Goal: Information Seeking & Learning: Learn about a topic

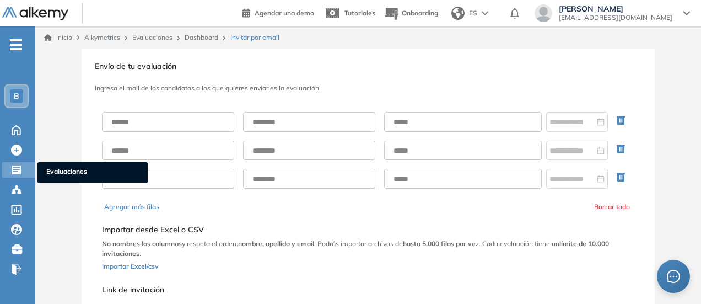
click at [16, 173] on icon at bounding box center [16, 169] width 9 height 9
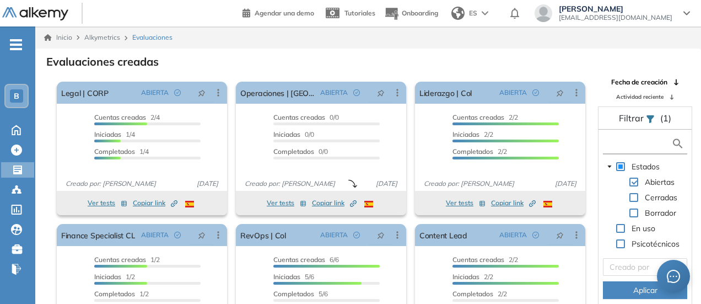
click at [646, 142] on input "text" at bounding box center [639, 144] width 66 height 12
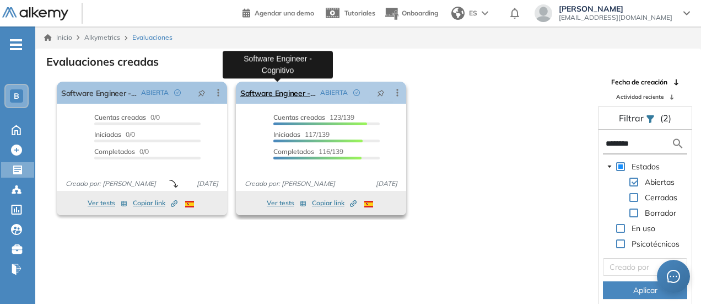
type input "********"
click at [297, 99] on link "Software Engineer - Cognitivo" at bounding box center [278, 93] width 76 height 22
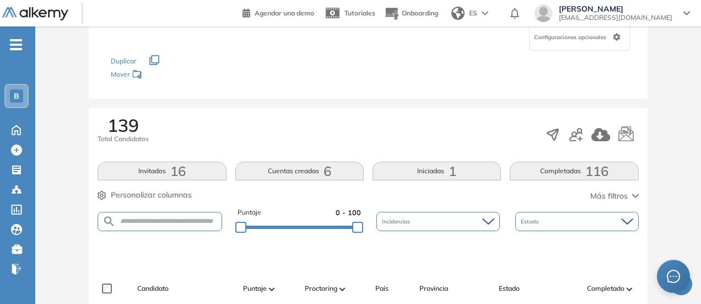
scroll to position [110, 0]
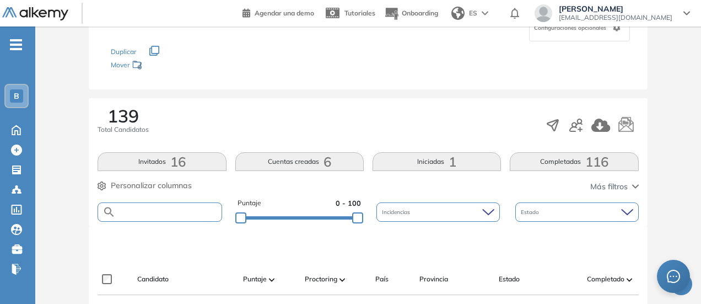
click at [164, 208] on input "text" at bounding box center [168, 212] width 105 height 8
type input "******"
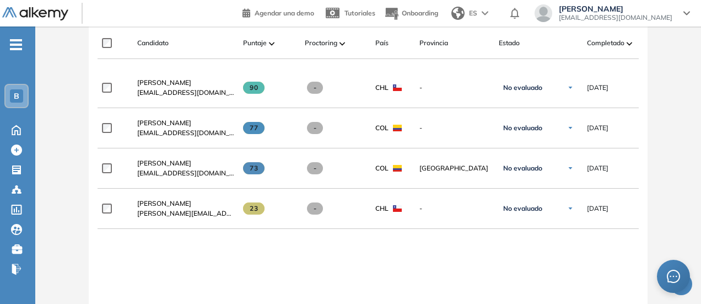
scroll to position [386, 0]
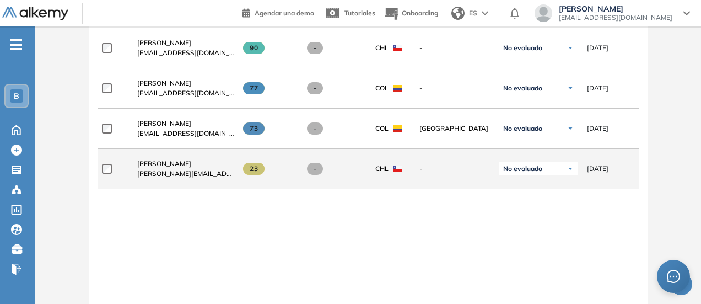
click at [165, 160] on div "[PERSON_NAME] [PERSON_NAME][EMAIL_ADDRESS][PERSON_NAME][DOMAIN_NAME]" at bounding box center [181, 168] width 106 height 37
click at [166, 168] on span "[PERSON_NAME]" at bounding box center [164, 163] width 54 height 8
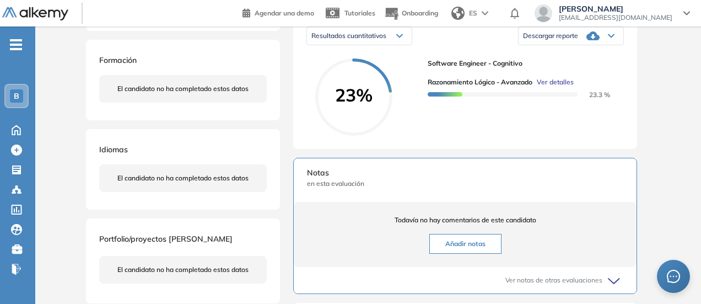
scroll to position [220, 0]
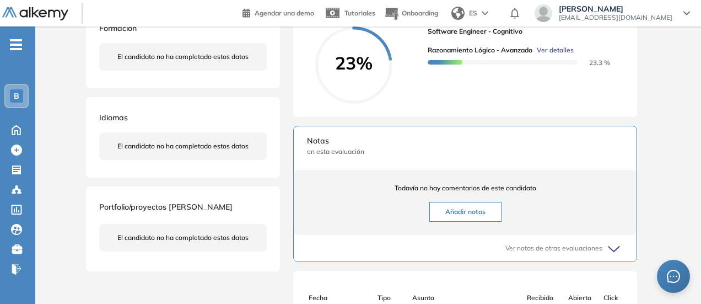
click at [223, 283] on div "[PERSON_NAME] [PERSON_NAME][EMAIL_ADDRESS][PERSON_NAME][DOMAIN_NAME] Chile Volv…" at bounding box center [368, 149] width 564 height 642
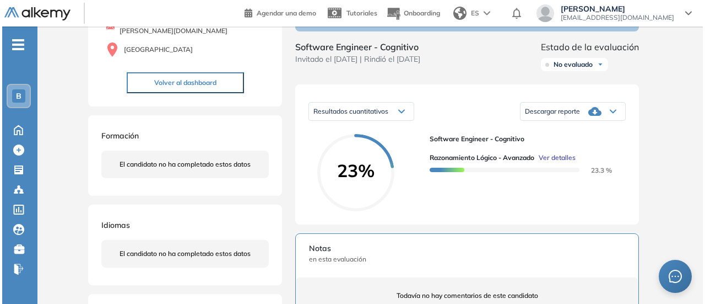
scroll to position [91, 0]
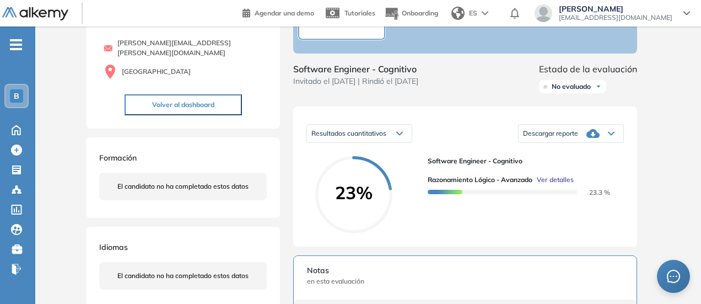
click at [547, 185] on span "Ver detalles" at bounding box center [555, 180] width 37 height 10
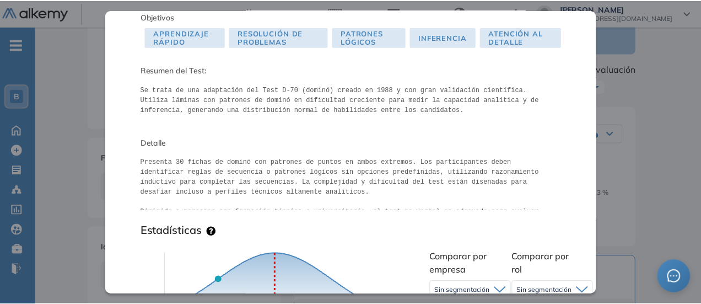
scroll to position [0, 0]
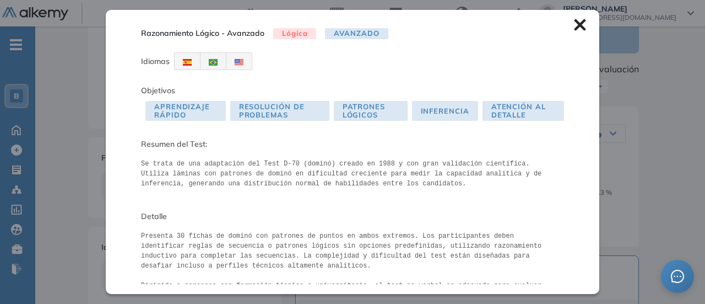
click at [579, 28] on div "Razonamiento Lógico - Avanzado Lógica Avanzado Idiomas Objetivos Aprendizaje Rá…" at bounding box center [353, 151] width 494 height 283
click at [574, 26] on icon at bounding box center [580, 25] width 12 height 12
